Goal: Task Accomplishment & Management: Manage account settings

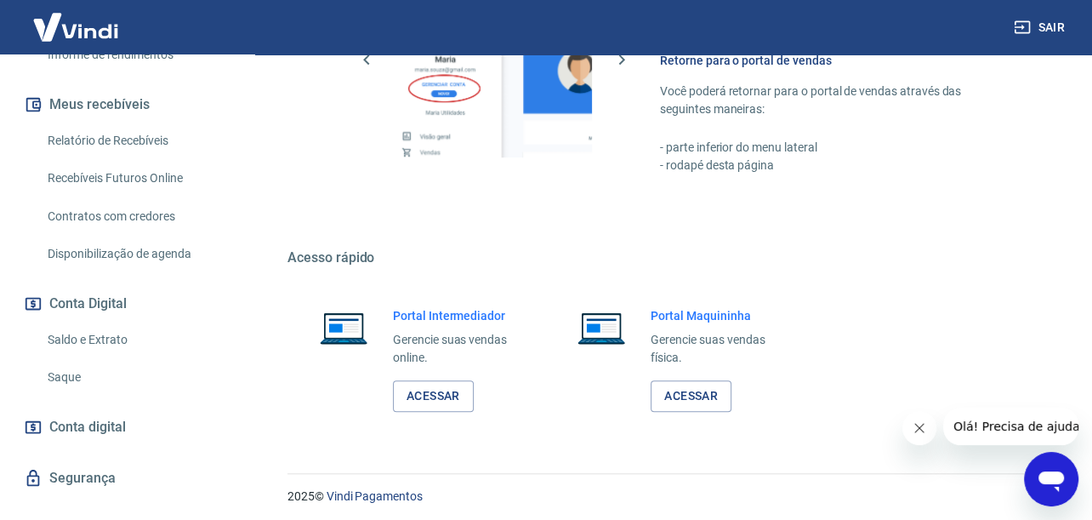
scroll to position [873, 0]
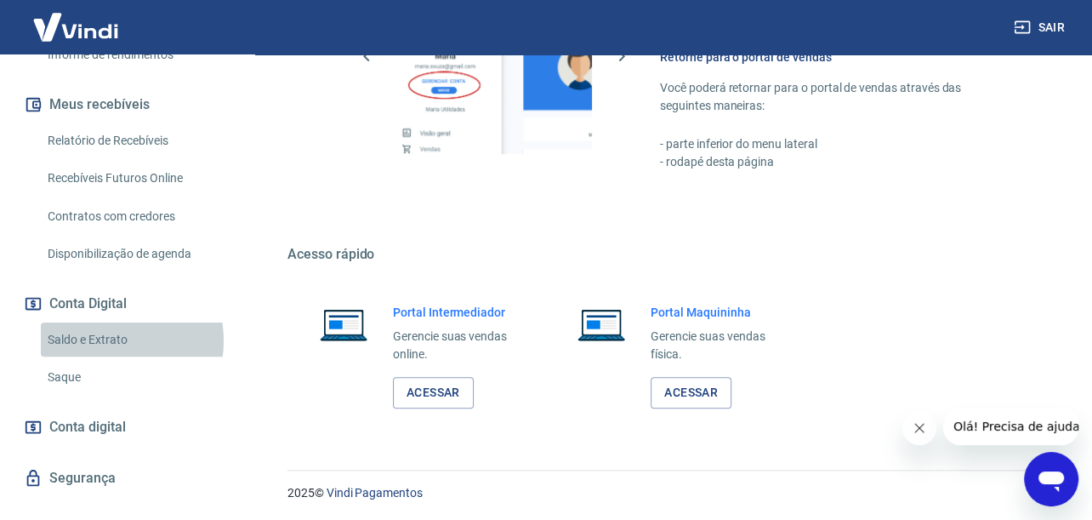
click at [99, 340] on link "Saldo e Extrato" at bounding box center [137, 339] width 193 height 35
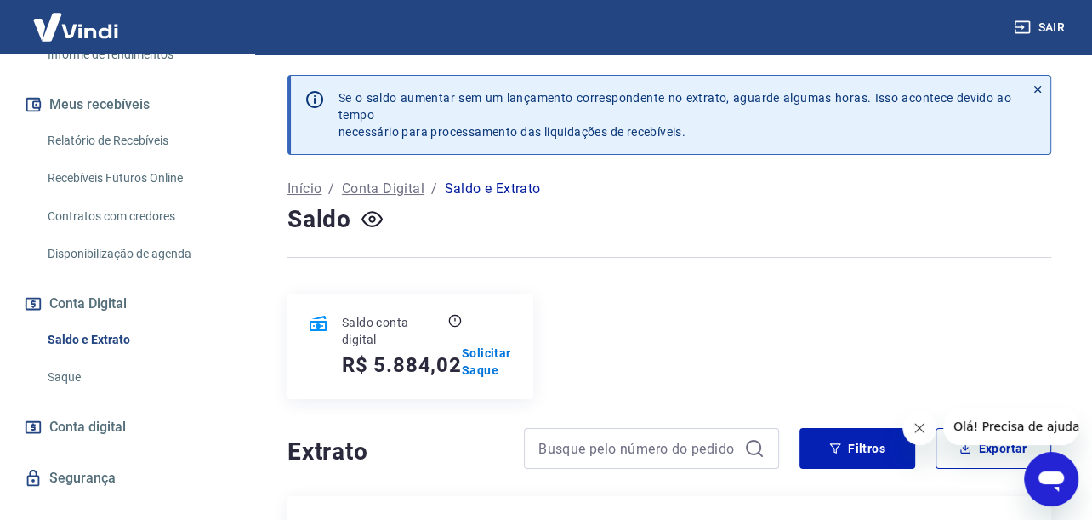
scroll to position [170, 0]
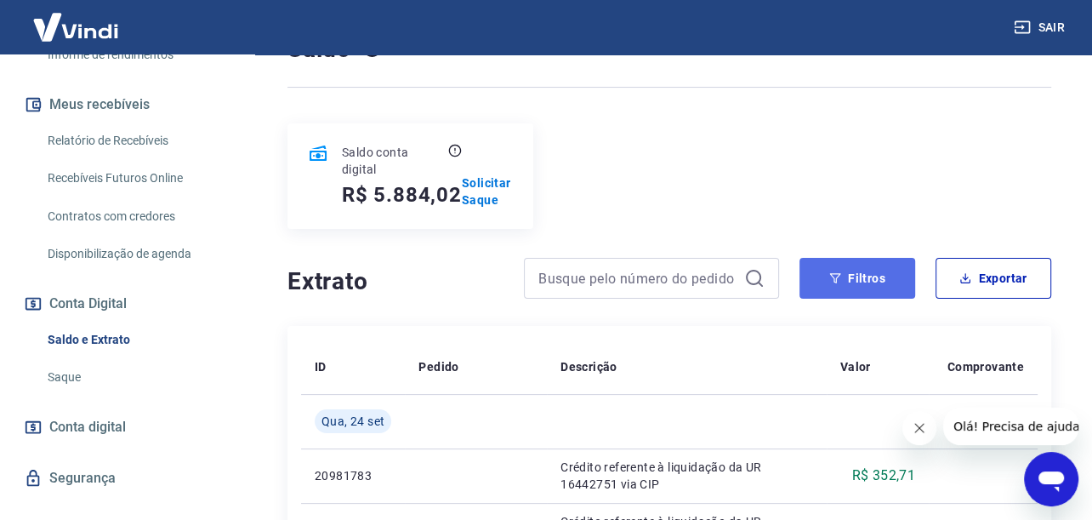
click at [844, 281] on button "Filtros" at bounding box center [857, 278] width 116 height 41
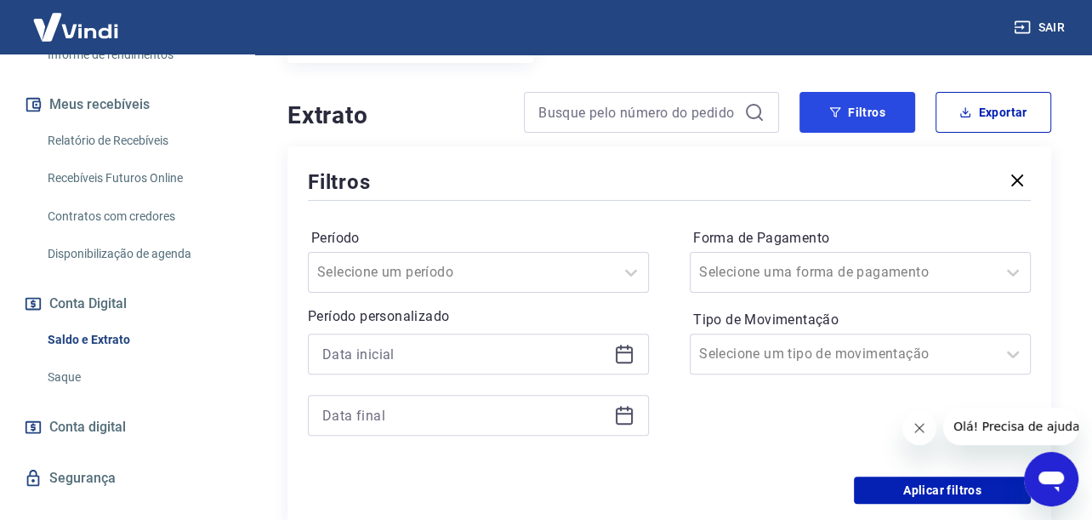
scroll to position [340, 0]
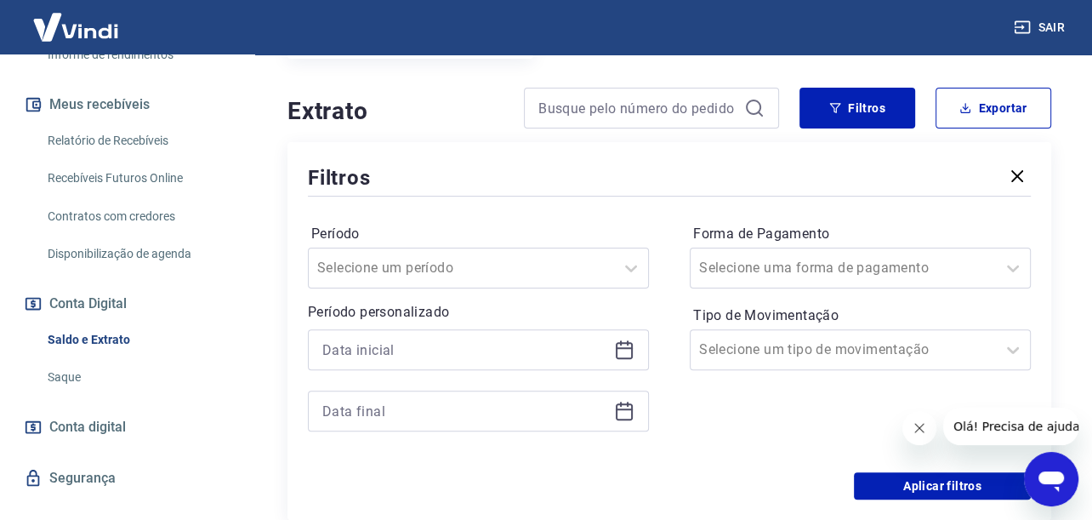
click at [625, 353] on icon at bounding box center [624, 349] width 20 height 20
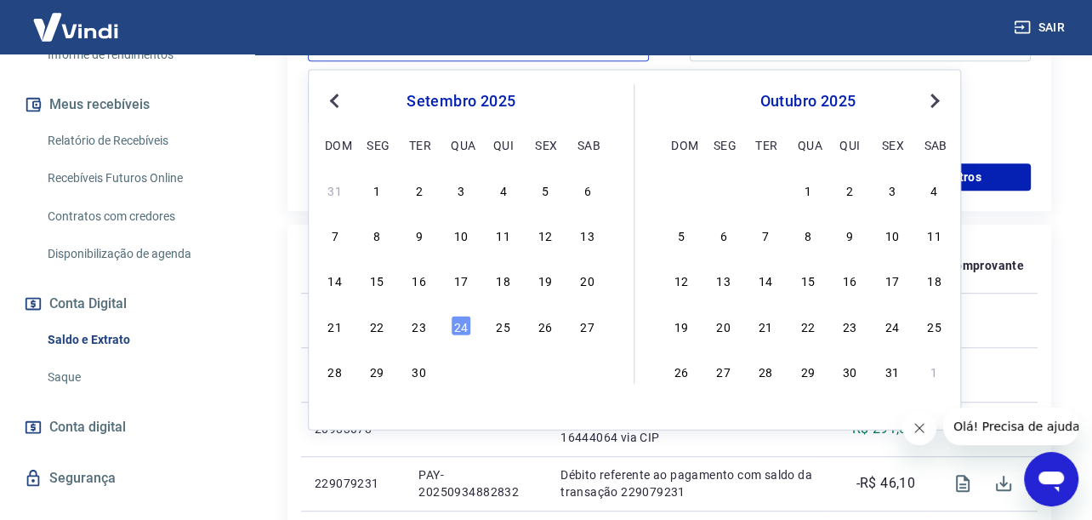
scroll to position [595, 0]
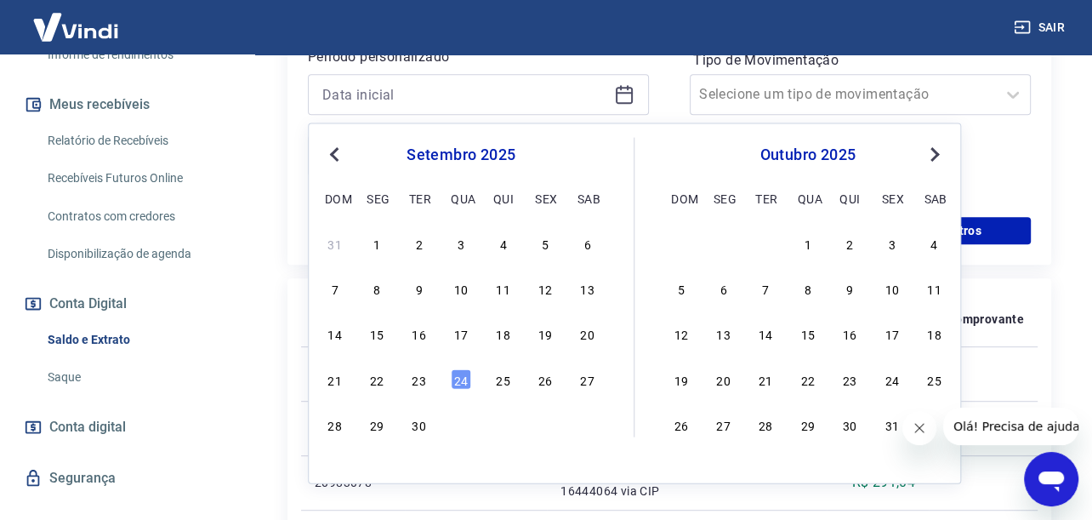
click at [338, 159] on button "Previous Month" at bounding box center [334, 154] width 20 height 20
click at [340, 158] on button "Previous Month" at bounding box center [334, 154] width 20 height 20
click at [933, 146] on span "Next Month" at bounding box center [933, 154] width 0 height 20
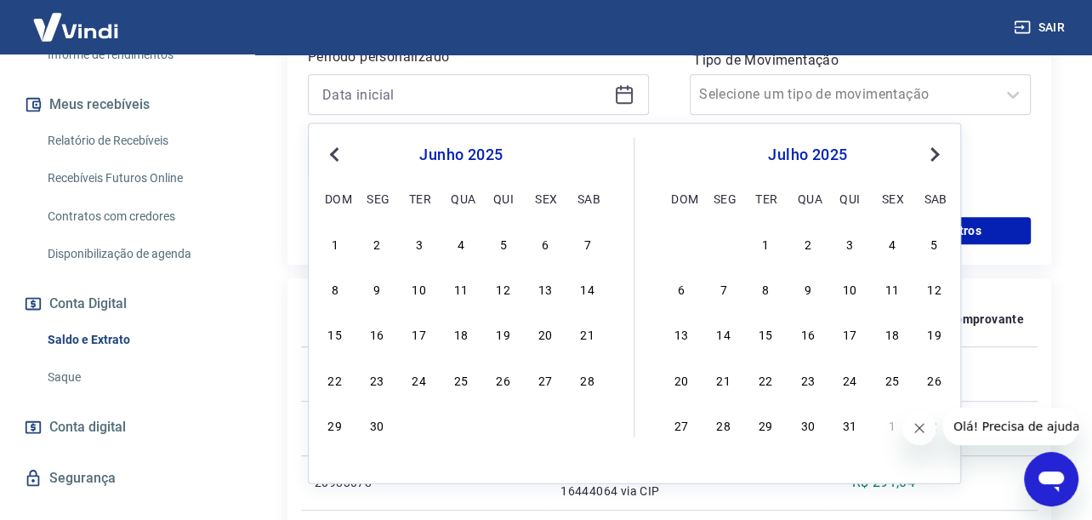
drag, startPoint x: 460, startPoint y: 337, endPoint x: 481, endPoint y: 180, distance: 157.9
click at [460, 337] on div "18" at bounding box center [461, 333] width 20 height 20
type input "[DATE]"
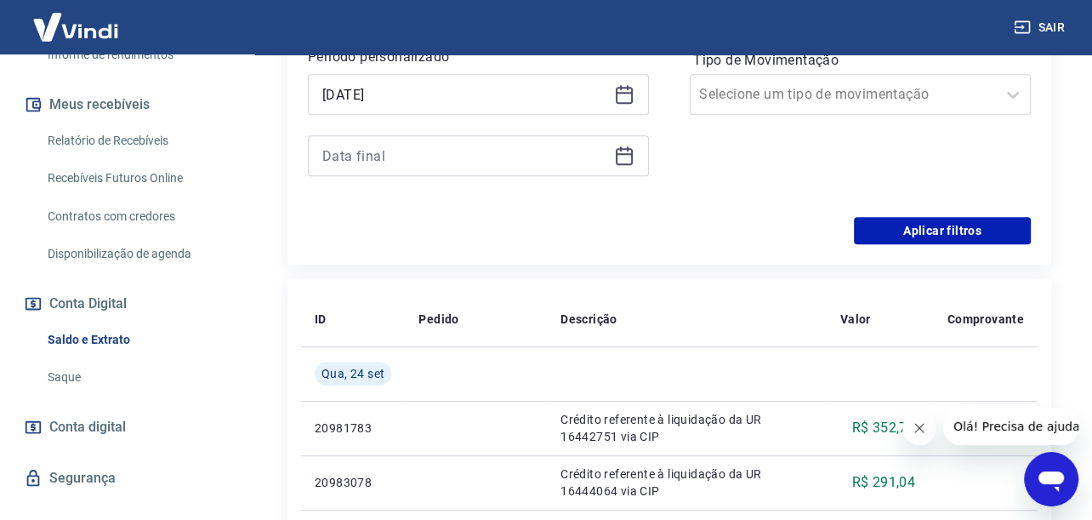
click at [630, 154] on icon at bounding box center [624, 155] width 20 height 20
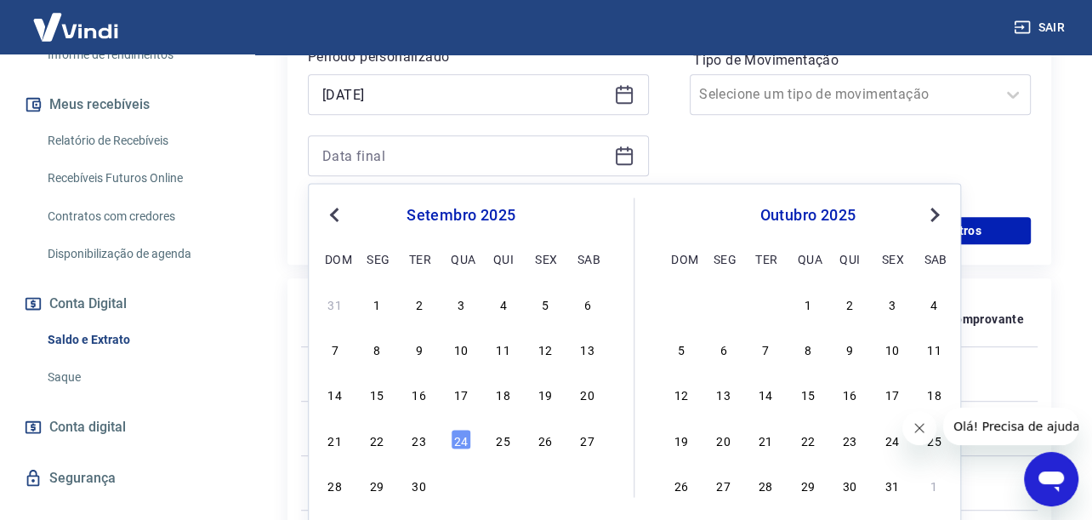
click at [336, 216] on span "Previous Month" at bounding box center [336, 214] width 0 height 20
click at [895, 395] on div "18" at bounding box center [892, 394] width 20 height 20
type input "[DATE]"
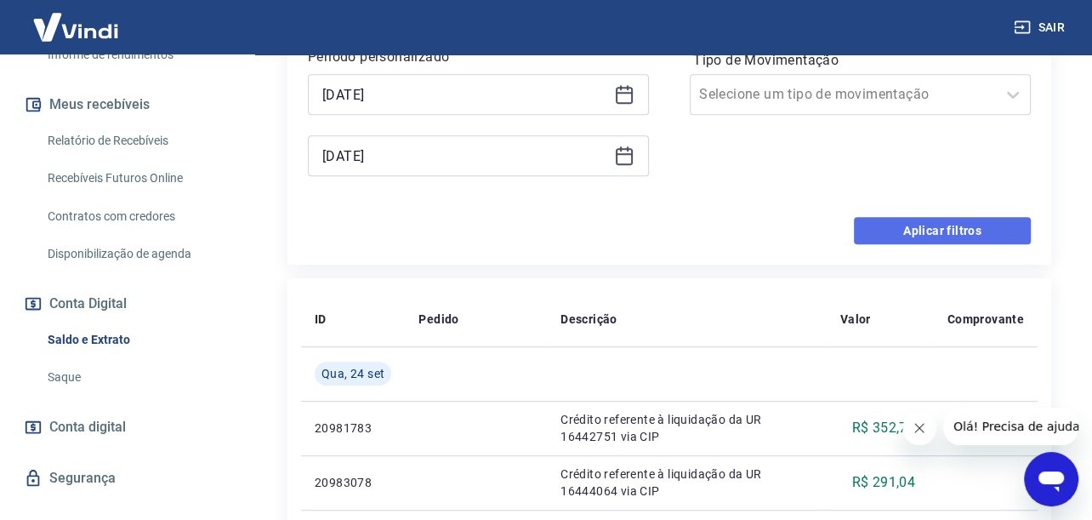
click at [982, 219] on button "Aplicar filtros" at bounding box center [942, 230] width 177 height 27
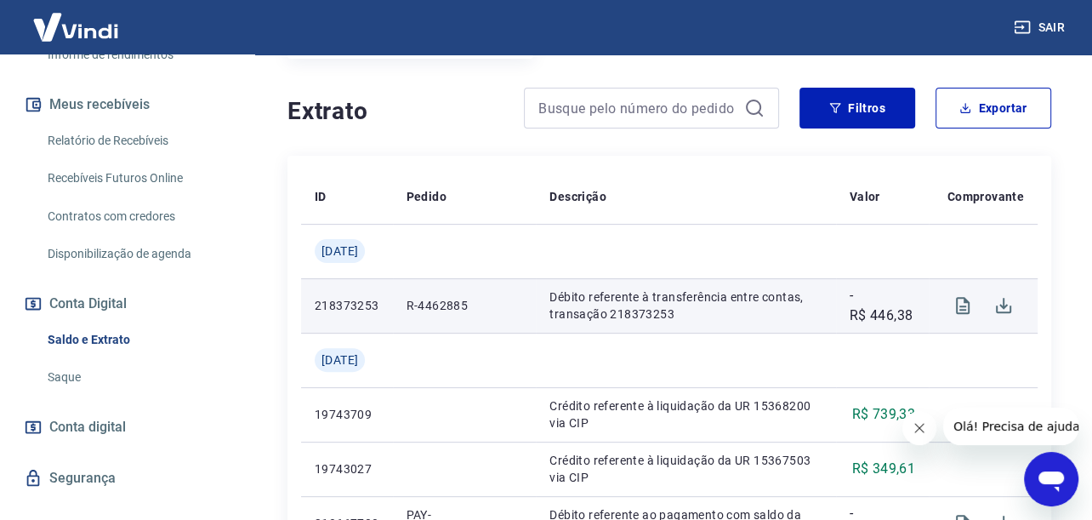
scroll to position [425, 0]
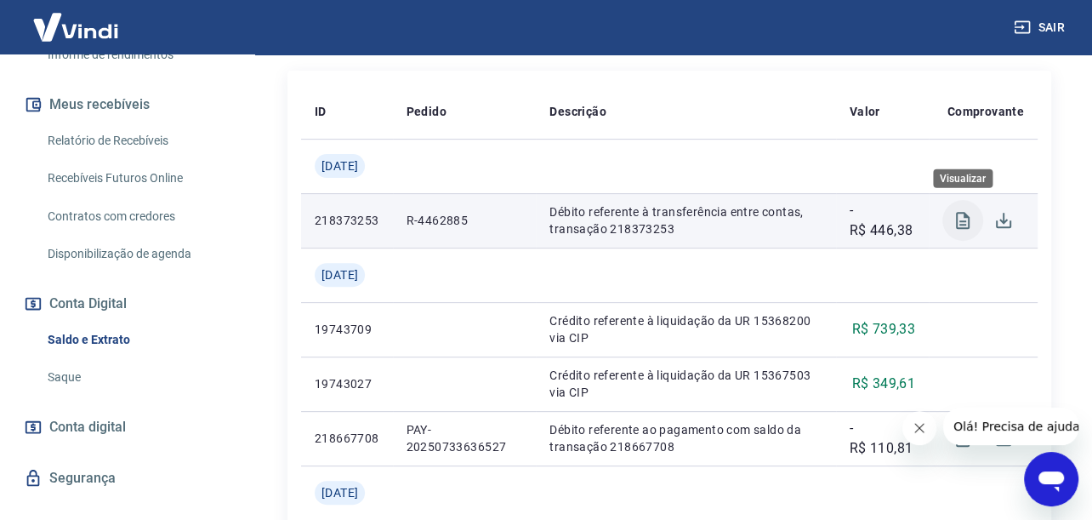
click at [976, 223] on button "Visualizar" at bounding box center [962, 220] width 41 height 41
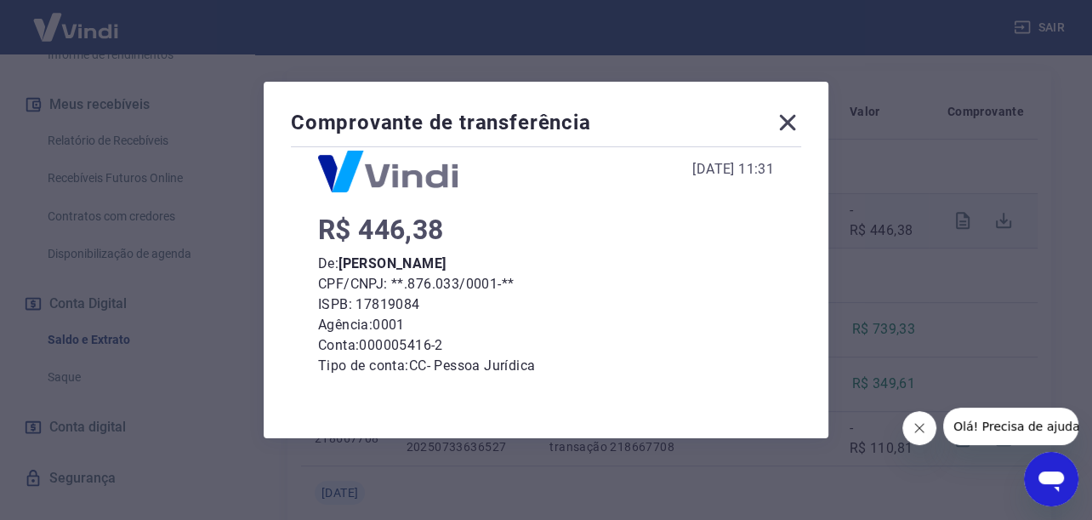
scroll to position [0, 0]
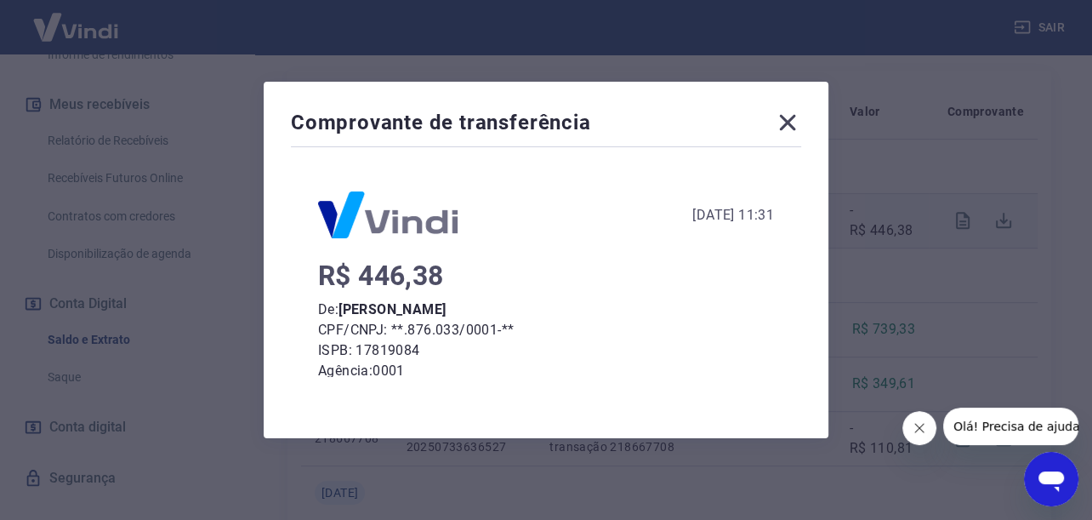
click at [793, 121] on icon at bounding box center [788, 123] width 16 height 16
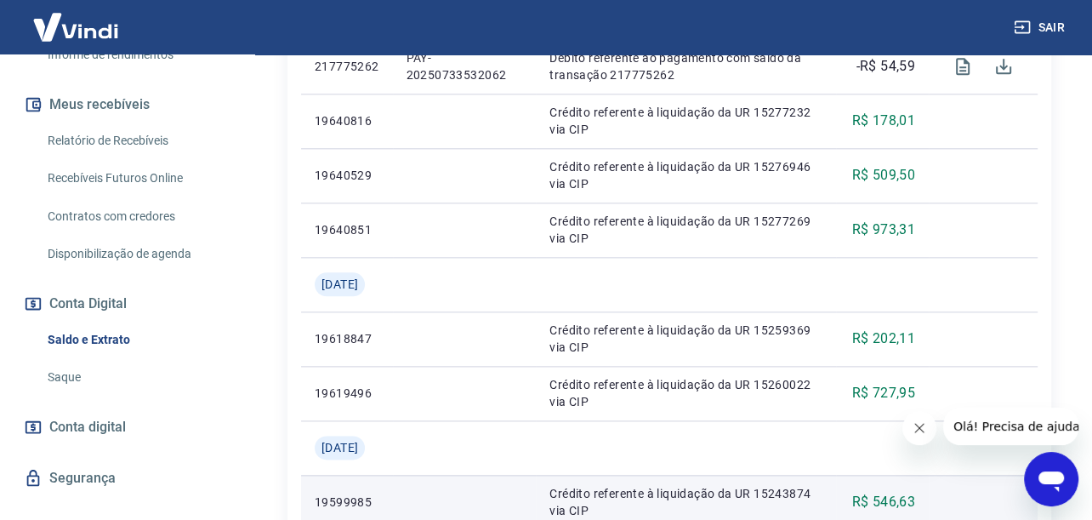
scroll to position [1729, 0]
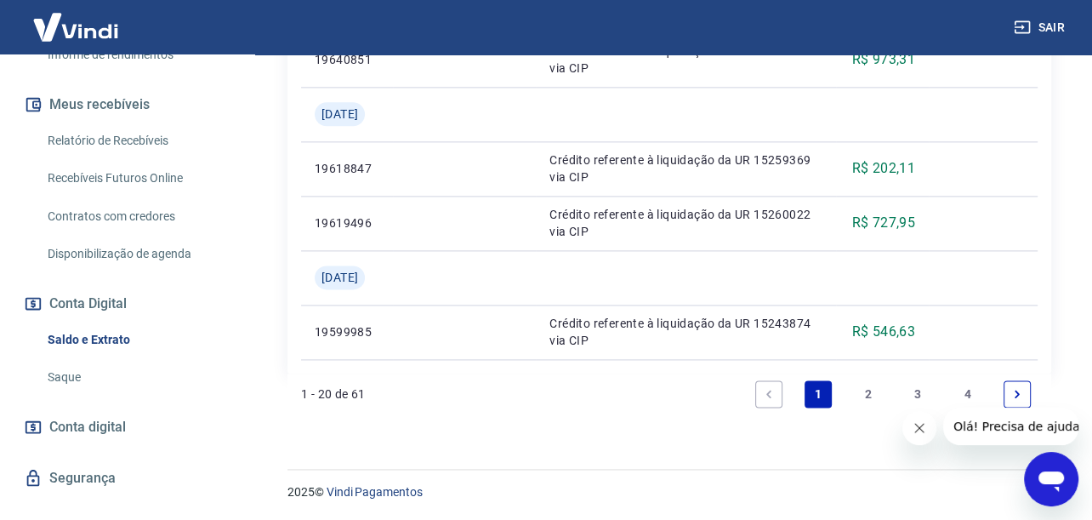
click at [961, 389] on link "4" at bounding box center [967, 393] width 27 height 27
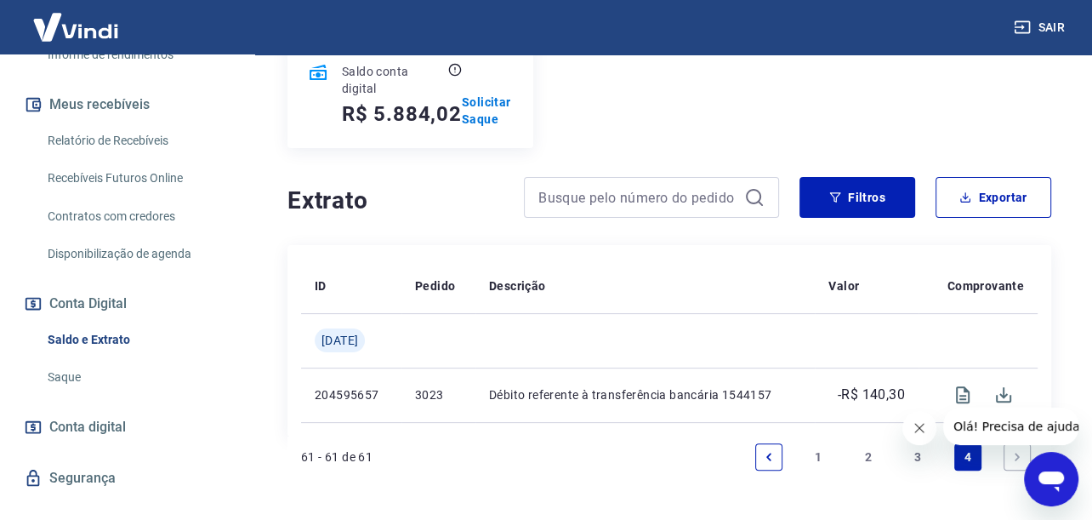
scroll to position [58, 0]
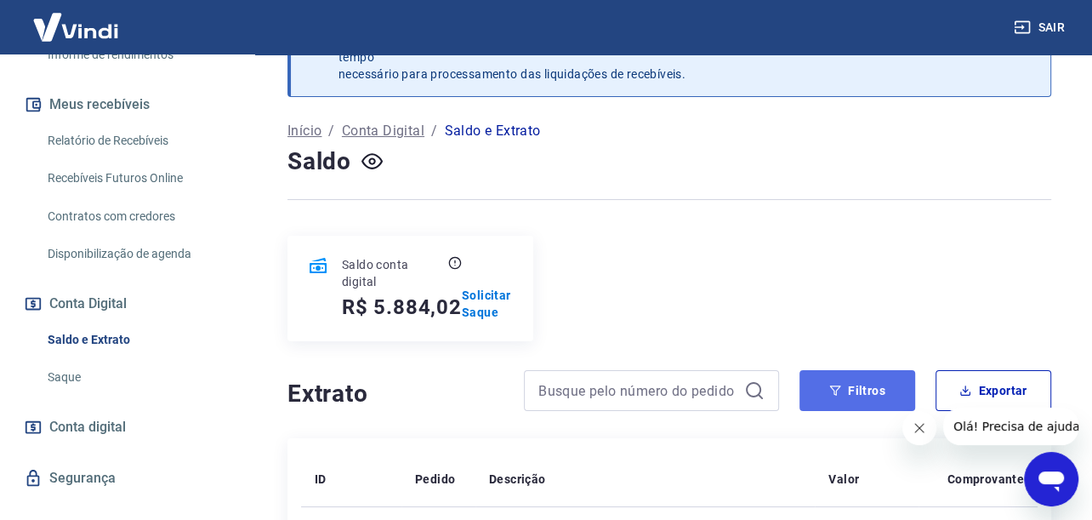
click at [845, 382] on button "Filtros" at bounding box center [857, 390] width 116 height 41
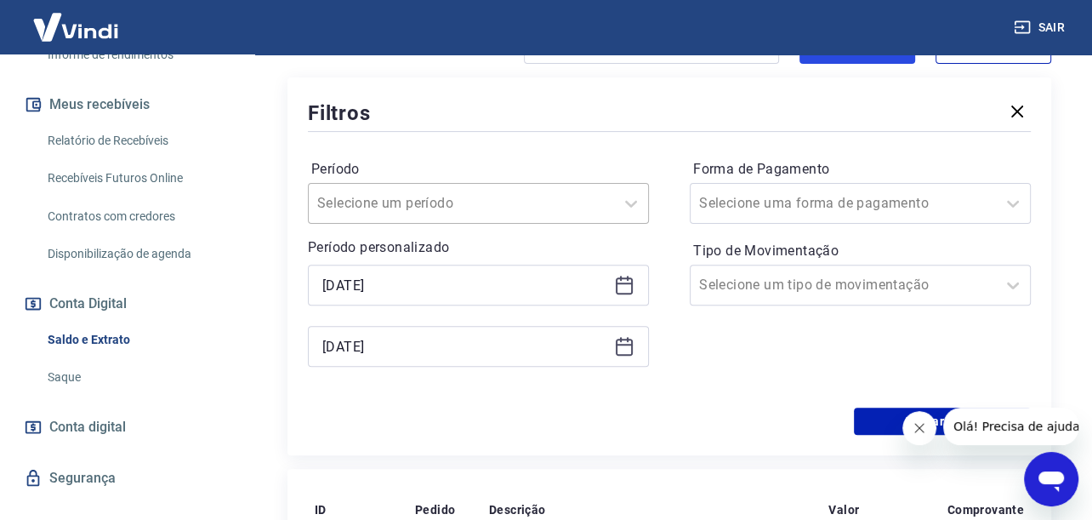
scroll to position [398, 0]
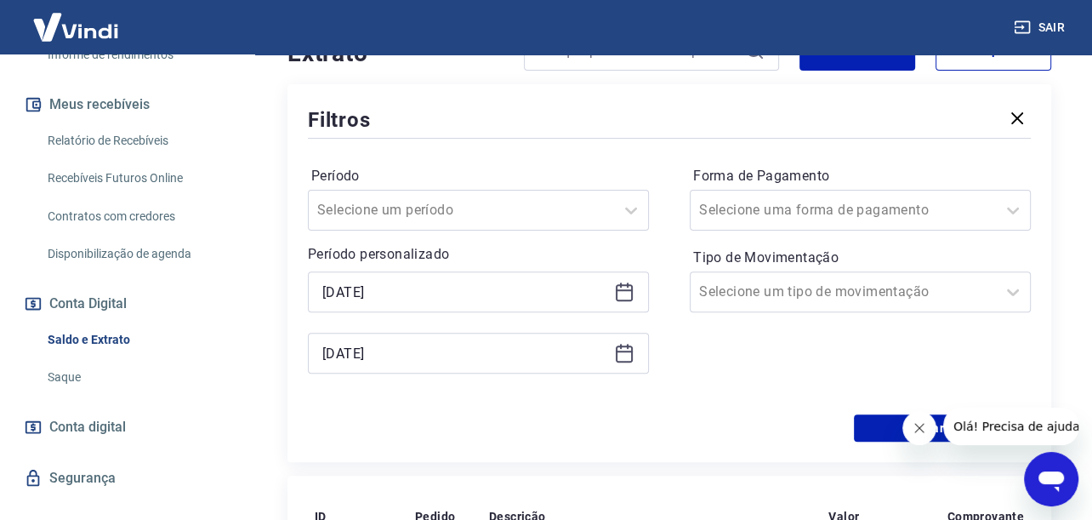
click at [411, 337] on div "[DATE]" at bounding box center [478, 353] width 341 height 41
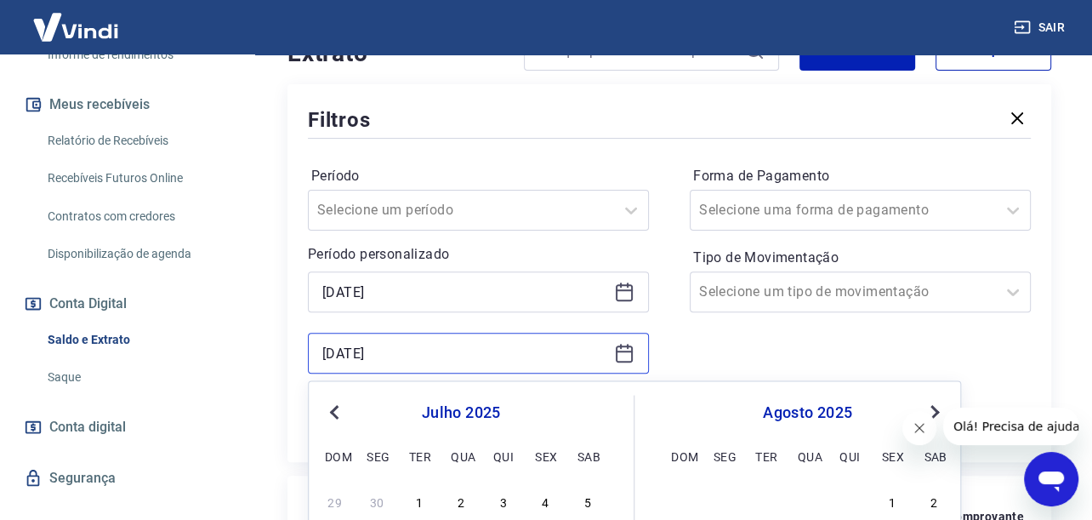
drag, startPoint x: 412, startPoint y: 348, endPoint x: 270, endPoint y: 350, distance: 142.0
click at [271, 350] on div "Se o saldo aumentar sem um lançamento correspondente no extrato, aguarde alguma…" at bounding box center [669, 198] width 804 height 1085
type input "[DATE]"
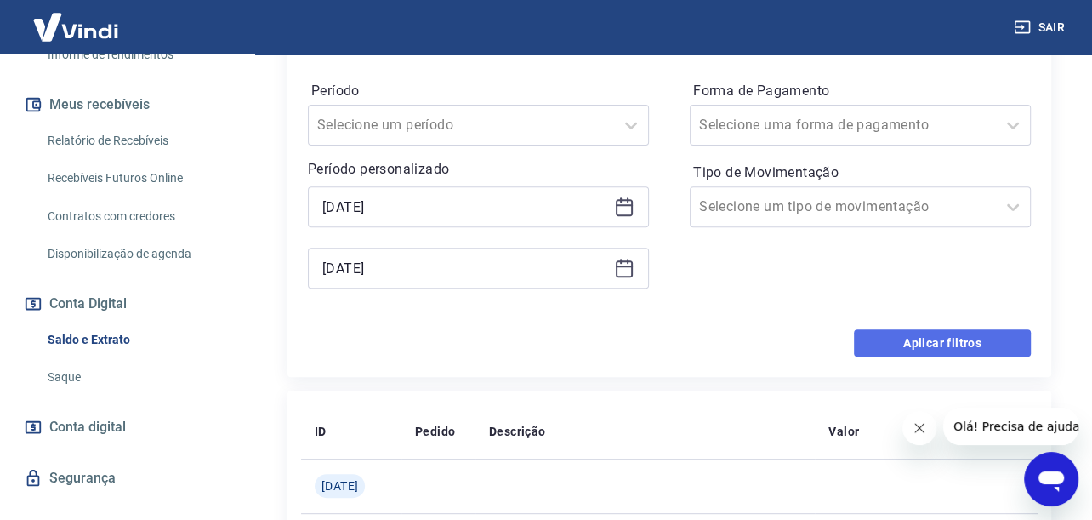
click at [919, 345] on button "Aplicar filtros" at bounding box center [942, 342] width 177 height 27
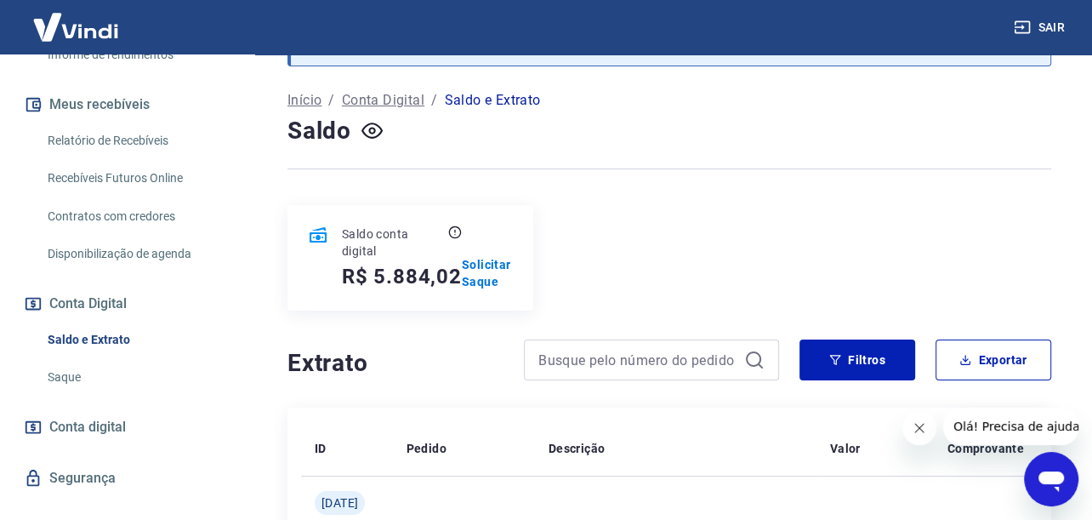
scroll to position [483, 0]
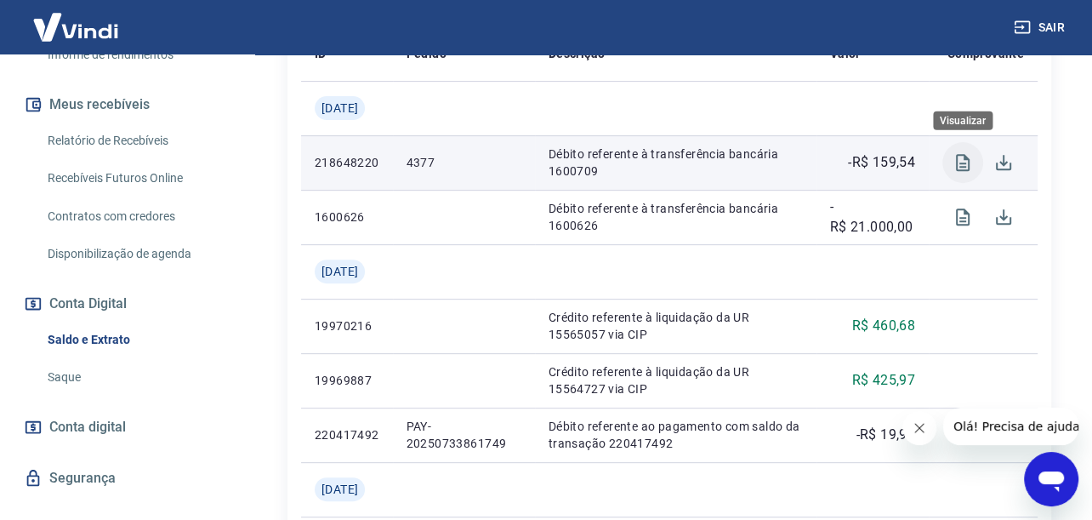
click at [964, 152] on icon "Visualizar" at bounding box center [962, 162] width 20 height 20
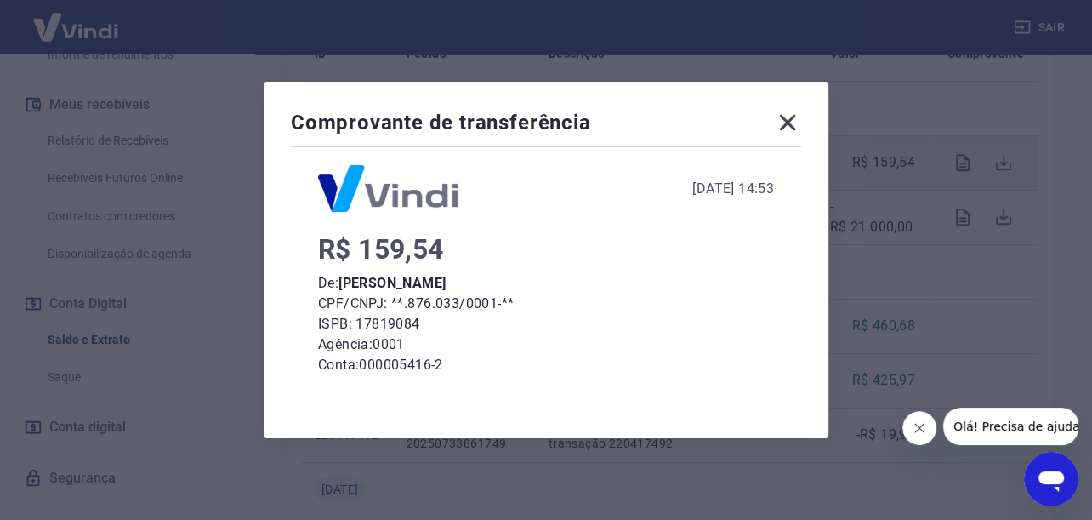
scroll to position [0, 0]
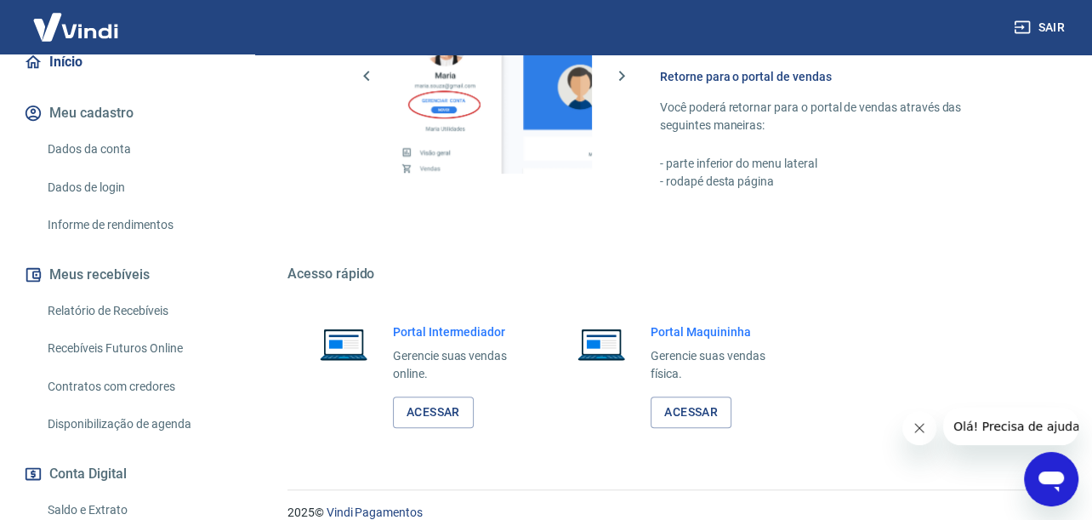
scroll to position [873, 0]
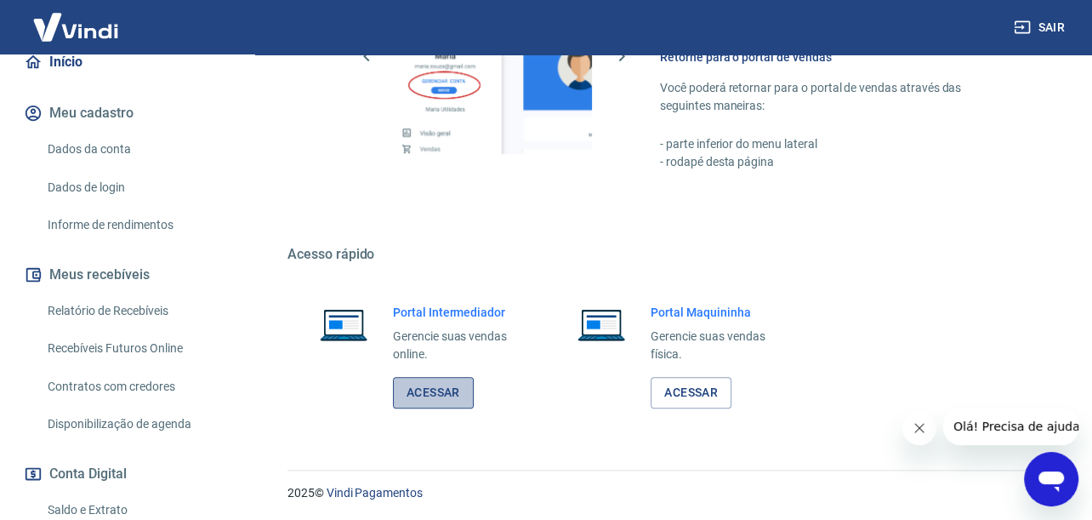
click at [423, 397] on link "Acessar" at bounding box center [433, 392] width 81 height 31
